Goal: Task Accomplishment & Management: Manage account settings

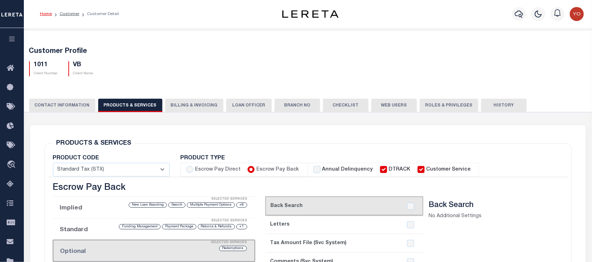
click at [13, 42] on icon "button" at bounding box center [12, 39] width 8 height 6
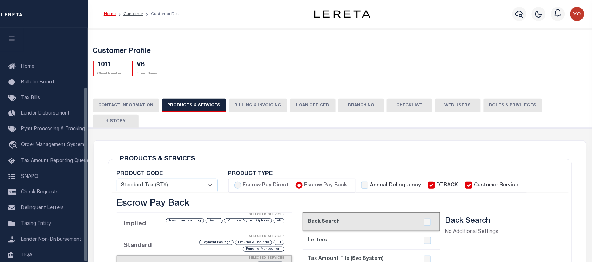
scroll to position [79, 0]
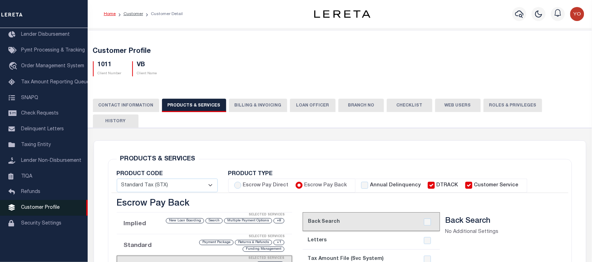
click at [45, 210] on span "Customer Profile" at bounding box center [40, 208] width 39 height 5
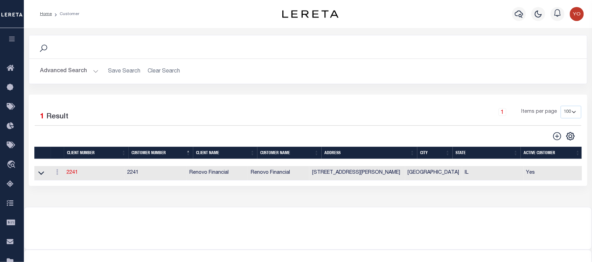
click at [12, 41] on icon "button" at bounding box center [12, 39] width 8 height 6
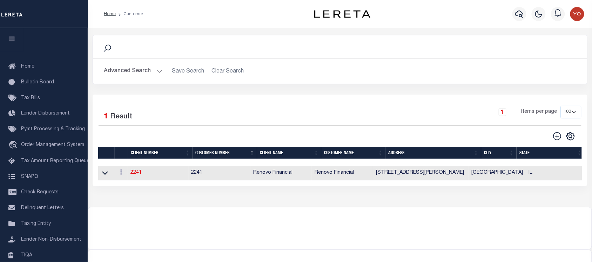
click at [127, 72] on button "Advanced Search" at bounding box center [133, 72] width 58 height 14
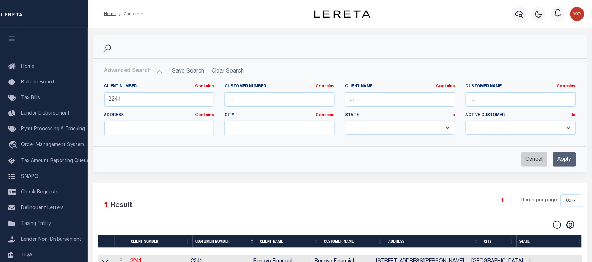
click at [530, 157] on input "Cancel" at bounding box center [534, 160] width 26 height 14
checkbox input "true"
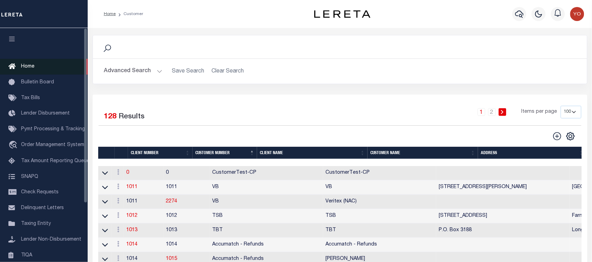
click at [42, 63] on link "Home" at bounding box center [44, 67] width 88 height 16
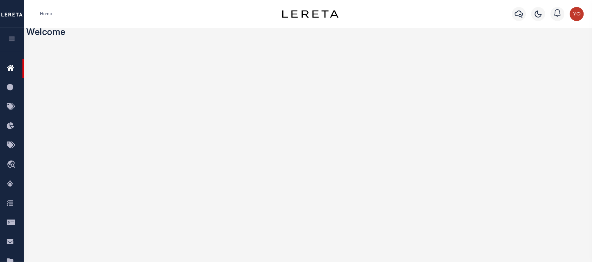
click at [13, 41] on icon "button" at bounding box center [12, 39] width 8 height 6
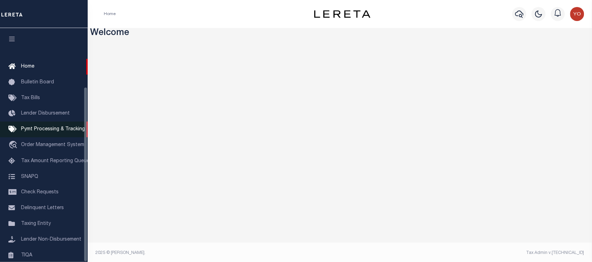
scroll to position [79, 0]
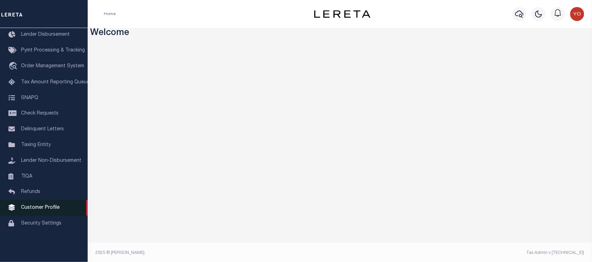
click at [40, 209] on span "Customer Profile" at bounding box center [40, 208] width 39 height 5
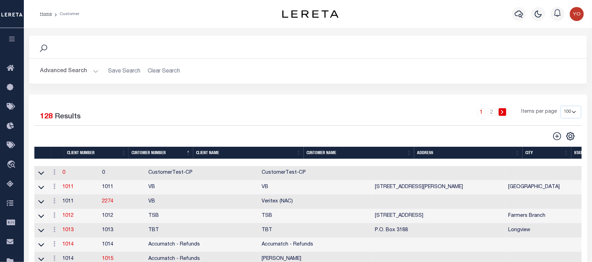
click at [68, 69] on button "Advanced Search" at bounding box center [69, 72] width 58 height 14
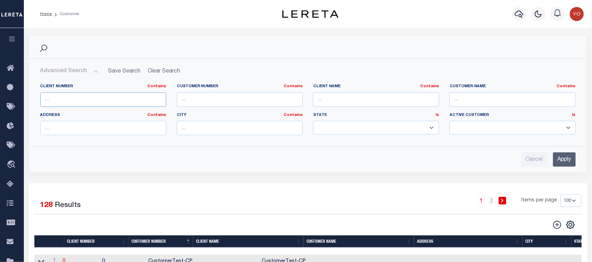
click at [71, 99] on input "text" at bounding box center [103, 100] width 126 height 14
type input "2241"
click at [554, 160] on input "Apply" at bounding box center [564, 160] width 23 height 14
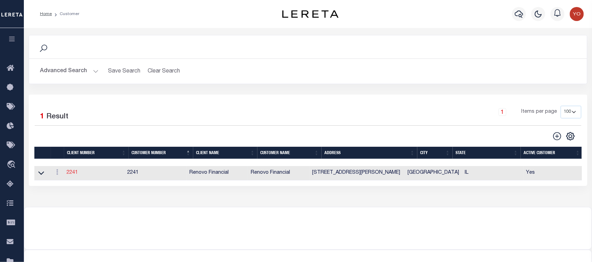
click at [73, 175] on link "2241" at bounding box center [72, 172] width 11 height 5
select select
type input "Renovo Financial"
type input "2241"
type input "Renovo Financial"
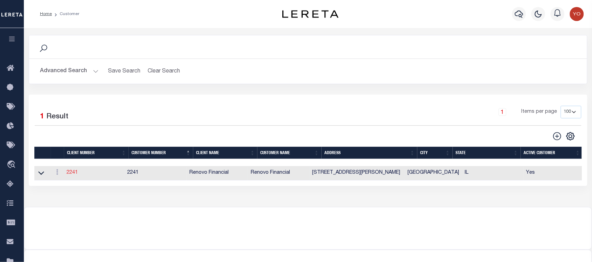
type input "[PERSON_NAME]"
select select "Mixed Portfolio"
type input "[PERSON_NAME]"
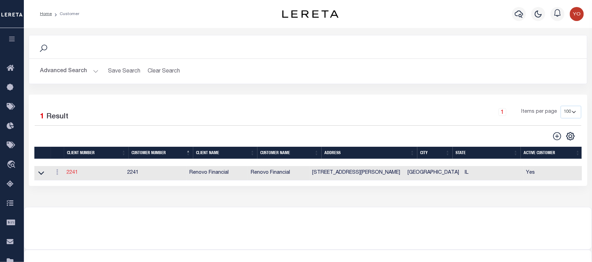
type input "[PERSON_NAME]"
checkbox input "true"
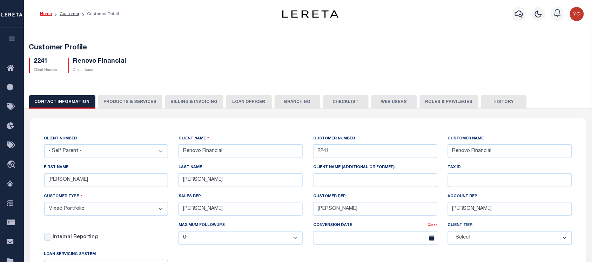
click at [128, 104] on button "PRODUCTS & SERVICES" at bounding box center [130, 101] width 64 height 13
select select "STX"
radio input "true"
checkbox input "true"
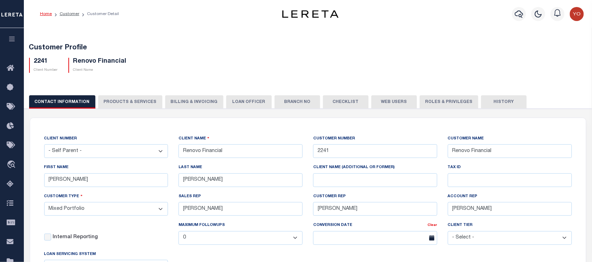
checkbox input "true"
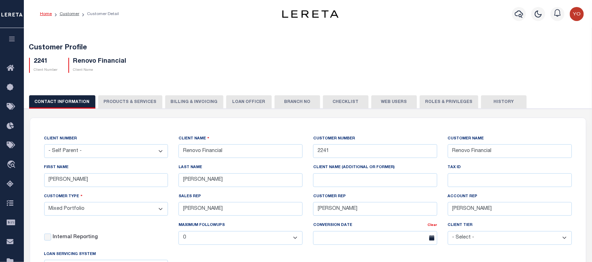
checkbox input "true"
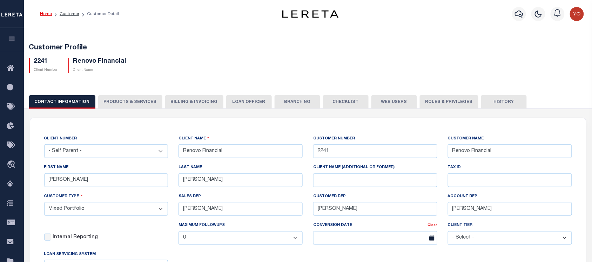
checkbox input "true"
type textarea "$1.10 monthly tracking fee per parcel per month for Refi Parcel in excess of 5 …"
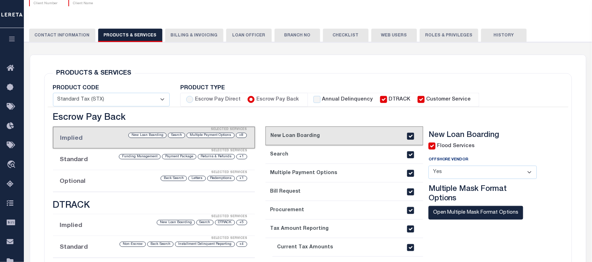
scroll to position [26, 0]
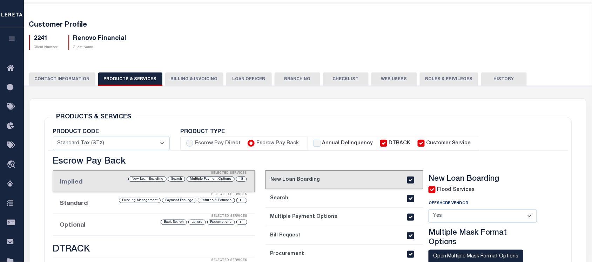
click at [71, 225] on li "Optional Selected Services +1 Redemptions Letters Back Search" at bounding box center [154, 225] width 202 height 22
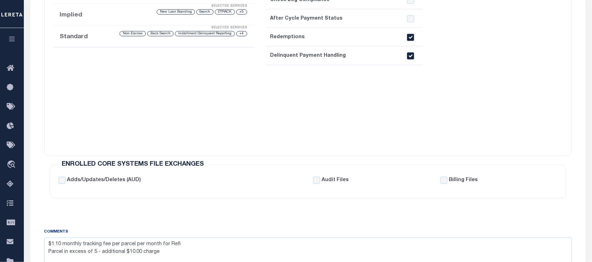
scroll to position [175, 0]
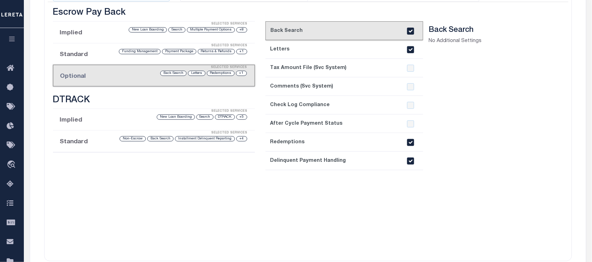
click at [411, 161] on input "checkbox" at bounding box center [410, 161] width 7 height 7
checkbox input "false"
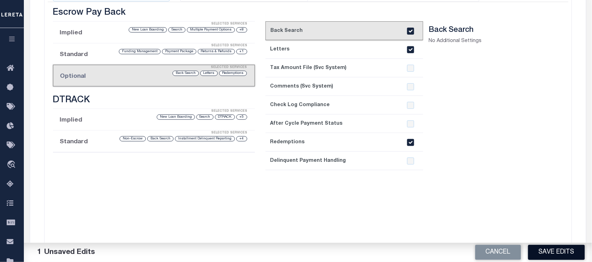
click at [557, 253] on button "Save Edits" at bounding box center [556, 252] width 57 height 15
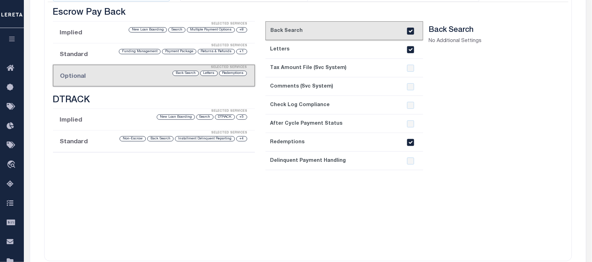
click at [10, 67] on icon at bounding box center [12, 68] width 11 height 9
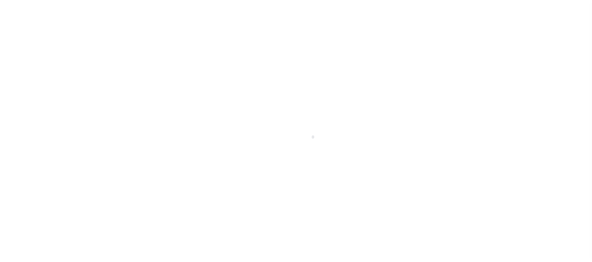
select select "2241"
select select "Mixed Portfolio"
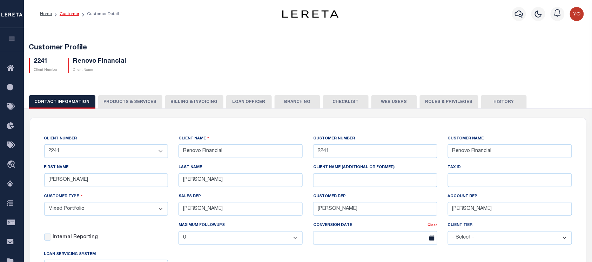
click at [70, 14] on link "Customer" at bounding box center [70, 14] width 20 height 4
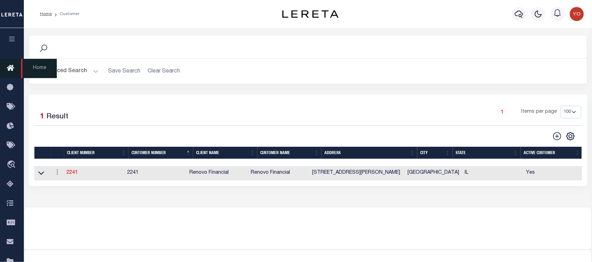
click at [9, 66] on icon at bounding box center [12, 68] width 11 height 9
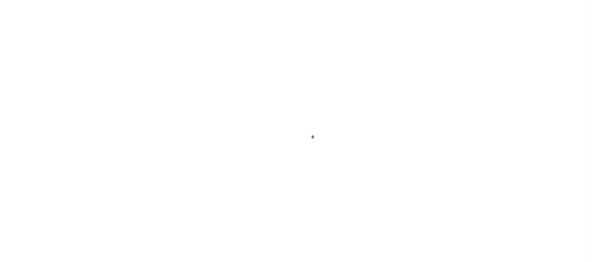
click at [9, 67] on div at bounding box center [296, 131] width 592 height 262
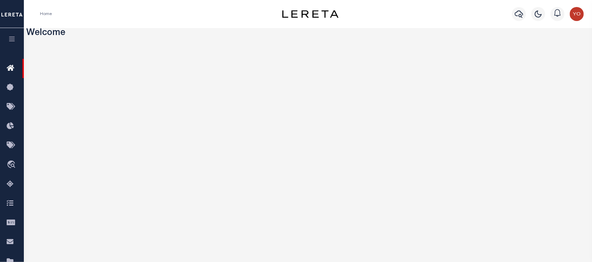
click at [12, 37] on icon "button" at bounding box center [12, 39] width 8 height 6
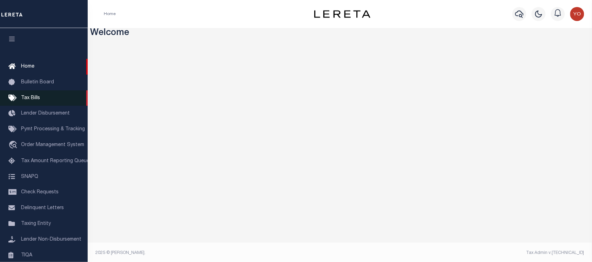
scroll to position [79, 0]
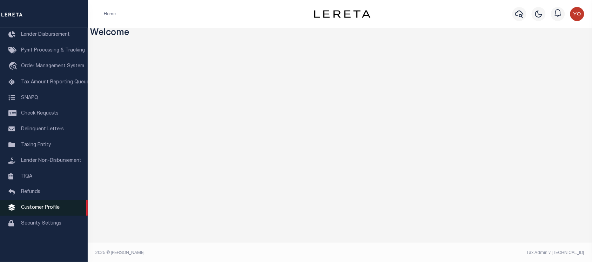
click at [43, 210] on span "Customer Profile" at bounding box center [40, 208] width 39 height 5
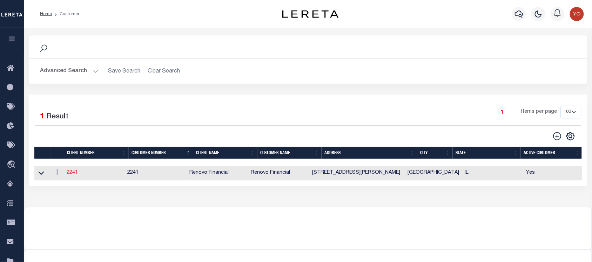
click at [74, 175] on link "2241" at bounding box center [72, 172] width 11 height 5
type input "Renovo Financial"
type input "2241"
type input "Renovo Financial"
type input "[PERSON_NAME]"
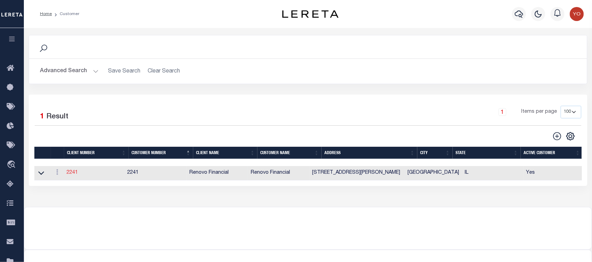
type input "[PERSON_NAME]"
select select "Mixed Portfolio"
type input "[PERSON_NAME]"
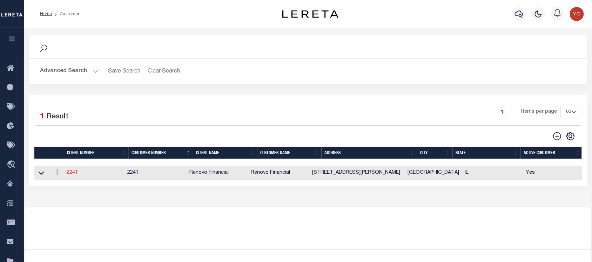
checkbox input "true"
select select
type textarea "$1.10 monthly tracking fee per parcel per month for Refi Parcel in excess of 5 …"
type input "90"
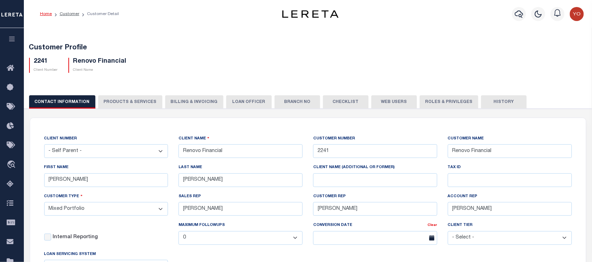
click at [126, 104] on button "PRODUCTS & SERVICES" at bounding box center [130, 101] width 64 height 13
select select "STX"
radio input "true"
checkbox input "true"
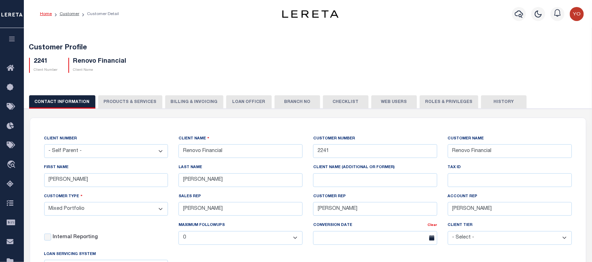
checkbox input "true"
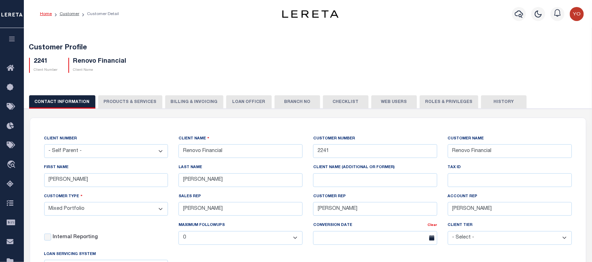
checkbox input "true"
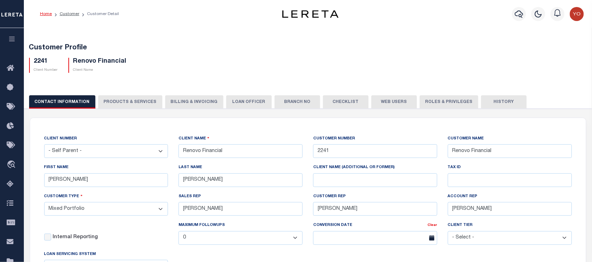
checkbox input "true"
type textarea "$1.10 monthly tracking fee per parcel per month for Refi Parcel in excess of 5 …"
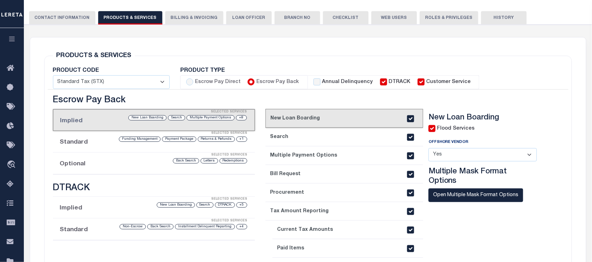
scroll to position [132, 0]
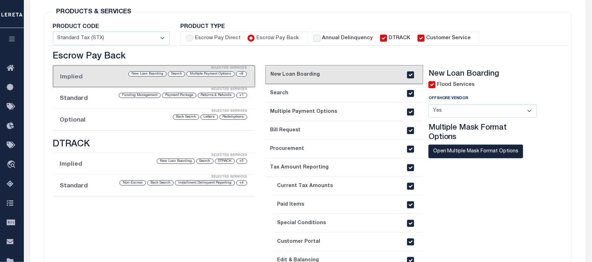
click at [74, 122] on li "Optional Selected Services Redemptions Letters Back Search" at bounding box center [154, 120] width 202 height 22
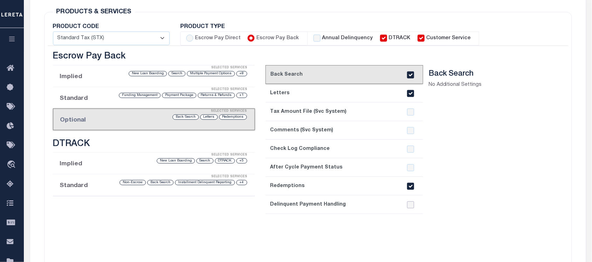
click at [411, 206] on input "checkbox" at bounding box center [410, 205] width 7 height 7
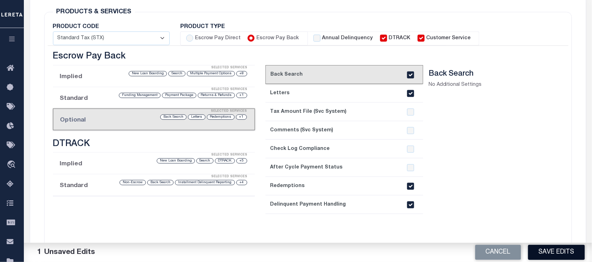
click at [560, 255] on button "Save Edits" at bounding box center [556, 252] width 57 height 15
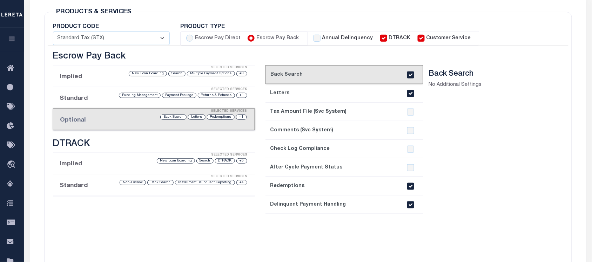
click at [411, 203] on input "checkbox" at bounding box center [410, 205] width 7 height 7
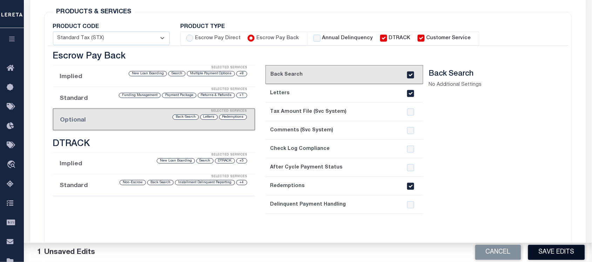
click at [547, 251] on button "Save Edits" at bounding box center [556, 252] width 57 height 15
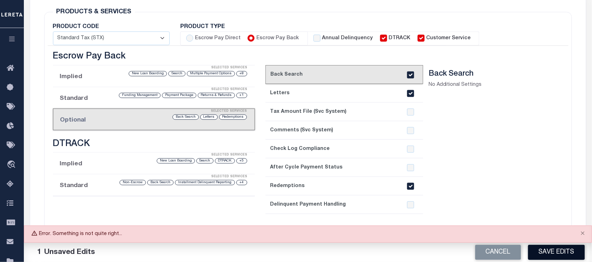
click at [542, 256] on button "Save Edits" at bounding box center [556, 252] width 57 height 15
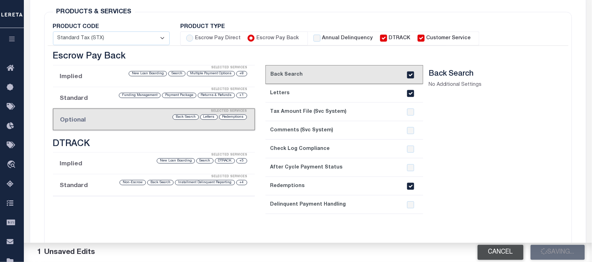
click at [503, 258] on button "Cancel" at bounding box center [501, 252] width 46 height 15
checkbox input "true"
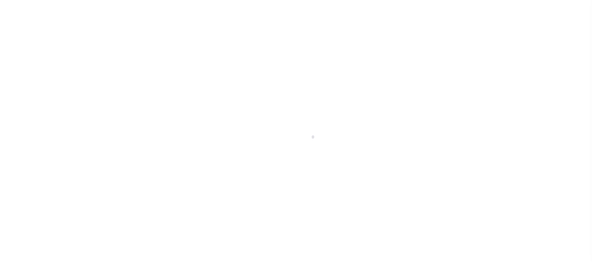
select select "Mixed Portfolio"
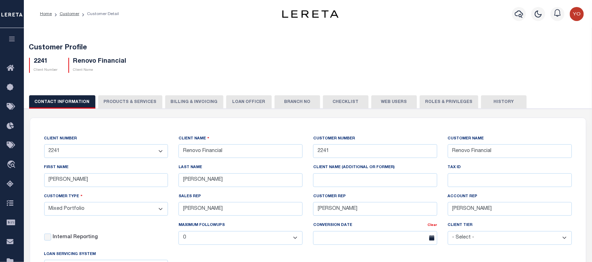
click at [124, 106] on button "PRODUCTS & SERVICES" at bounding box center [130, 101] width 64 height 13
select select "STX"
radio input "true"
checkbox input "true"
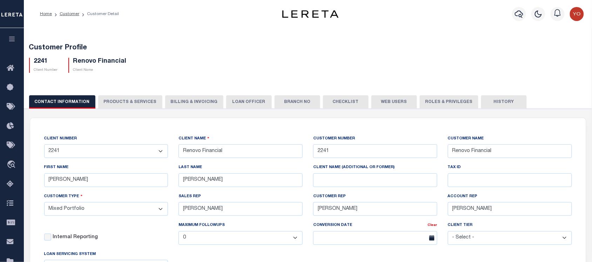
checkbox input "true"
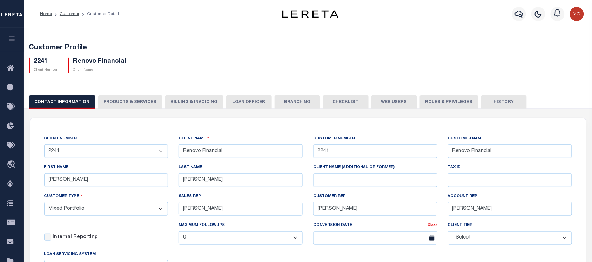
checkbox input "true"
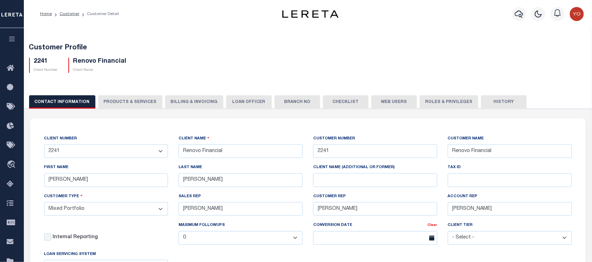
checkbox input "true"
type textarea "$1.10 monthly tracking fee per parcel per month for Refi Parcel in excess of 5 …"
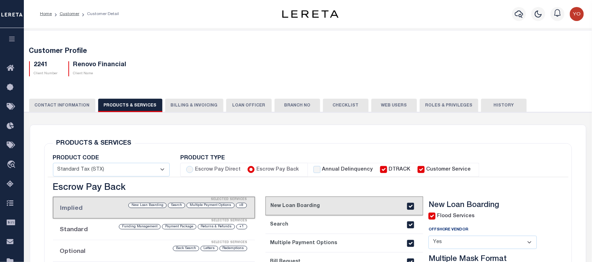
click at [112, 252] on div "Redemptions Letters Back Search" at bounding box center [177, 248] width 141 height 7
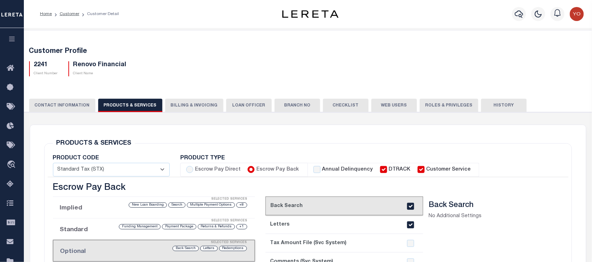
scroll to position [193, 0]
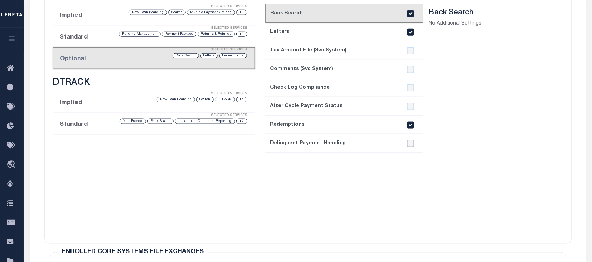
click at [412, 146] on input "checkbox" at bounding box center [410, 143] width 7 height 7
checkbox input "true"
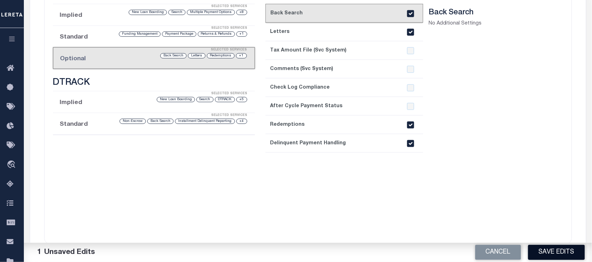
click at [537, 245] on button "Save Edits" at bounding box center [556, 252] width 57 height 15
click at [539, 252] on div "Cancel Saving..." at bounding box center [450, 253] width 284 height 20
